Goal: Transaction & Acquisition: Purchase product/service

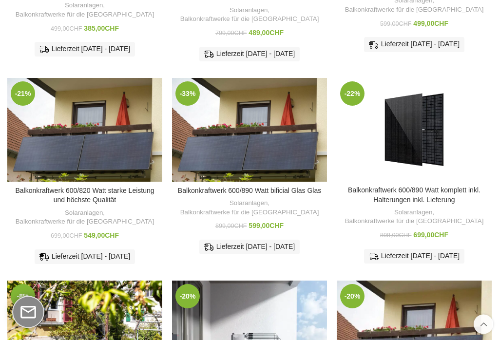
scroll to position [260, 0]
click at [60, 133] on img "Balkonkraftwerk 600/820 Watt starke Leistung und höchste Qualität" at bounding box center [84, 129] width 155 height 103
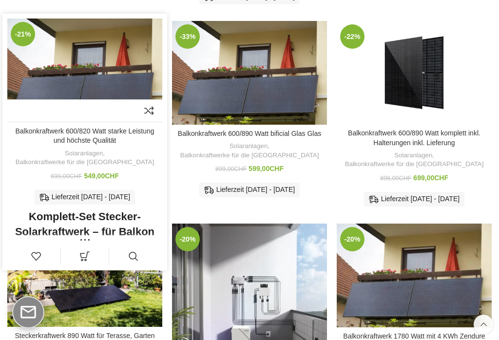
scroll to position [321, 0]
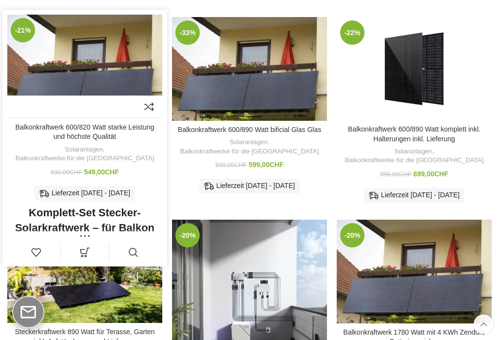
click at [64, 206] on h3 "Komplett-Set Stecker-Solarkraftwerk – für Balkon oder Terrasse im edlen Full Bl…" at bounding box center [84, 236] width 143 height 60
click at [63, 52] on img "Balkonkraftwerk 600/820 Watt starke Leistung und höchste Qualität" at bounding box center [84, 66] width 155 height 103
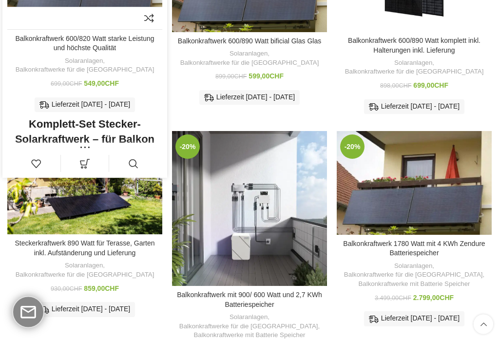
scroll to position [466, 0]
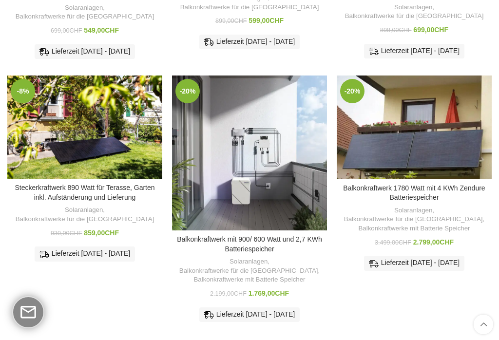
click at [72, 184] on link "Steckerkraftwerk 890 Watt für Terasse, Garten inkl. Aufständerung und Lieferung" at bounding box center [85, 193] width 140 height 18
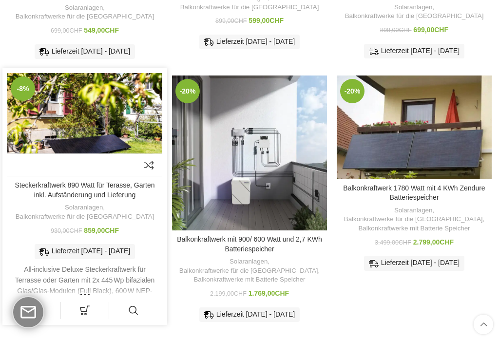
click at [68, 107] on img "Steckerkraftwerk 890 Watt für Terasse, Garten inkl. Aufständerung und Lieferung" at bounding box center [84, 124] width 155 height 103
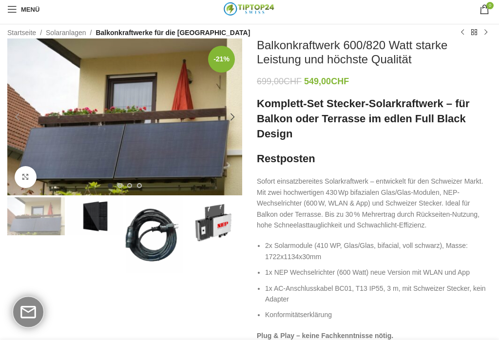
scroll to position [17, 0]
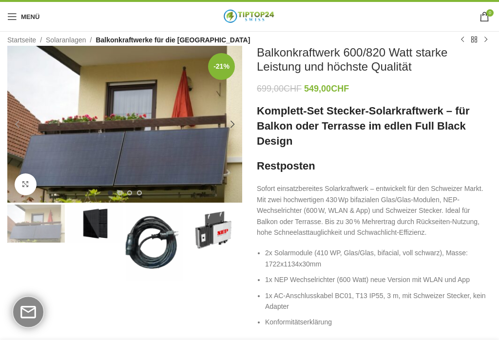
click at [91, 225] on img "2 / 4" at bounding box center [96, 224] width 58 height 38
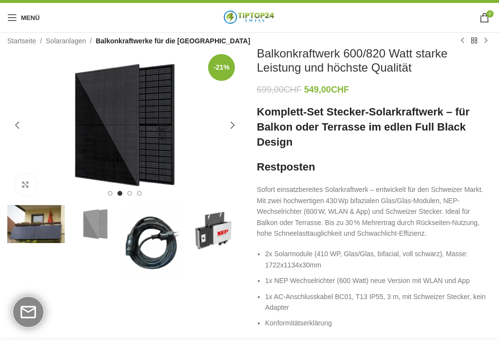
scroll to position [0, 0]
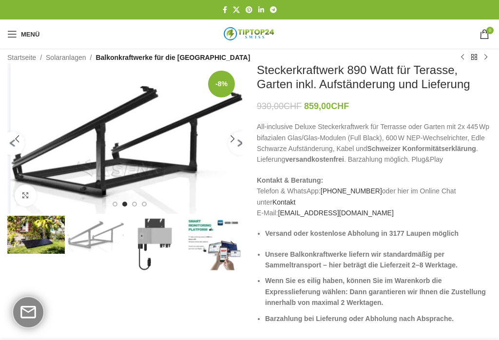
click at [91, 242] on img "2 / 7" at bounding box center [96, 234] width 58 height 37
